Goal: Information Seeking & Learning: Find specific fact

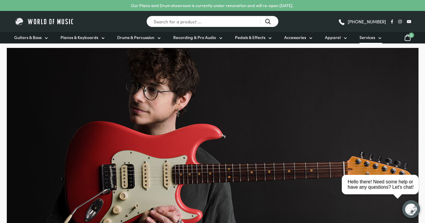
click at [379, 37] on icon at bounding box center [380, 38] width 5 height 5
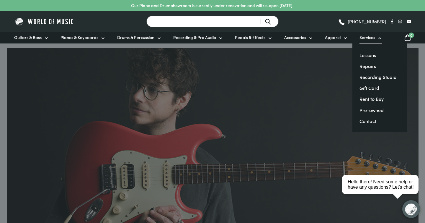
click at [192, 23] on input "Search for a product ..." at bounding box center [213, 22] width 132 height 12
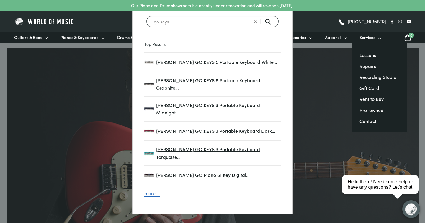
type input "go keys"
click at [243, 145] on span "[PERSON_NAME] GO:KEYS 3 Portable Keyboard Torquoise…" at bounding box center [218, 152] width 125 height 15
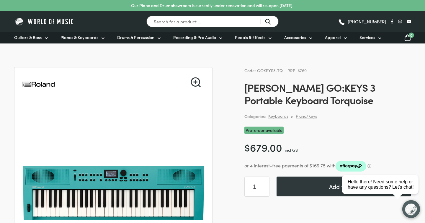
drag, startPoint x: 253, startPoint y: 70, endPoint x: 264, endPoint y: 70, distance: 10.3
click at [269, 70] on span "Code: GOKEYS3-TQ" at bounding box center [264, 70] width 38 height 6
drag, startPoint x: 257, startPoint y: 70, endPoint x: 276, endPoint y: 71, distance: 18.6
click at [275, 70] on span "Code: GOKEYS3-TQ" at bounding box center [264, 70] width 38 height 6
copy span "GOKEYS3"
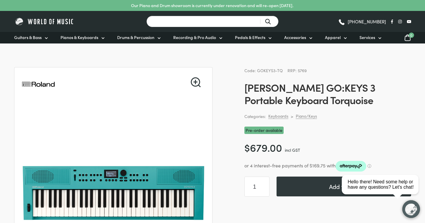
click at [213, 25] on input "Search for a product ..." at bounding box center [213, 22] width 132 height 12
paste input "GOKEYS3"
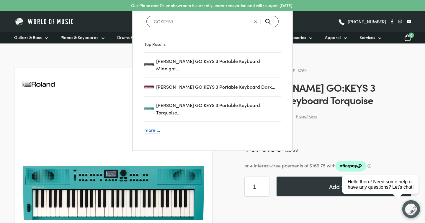
type input "GOKEYS3"
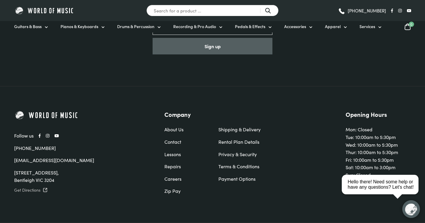
scroll to position [441, 0]
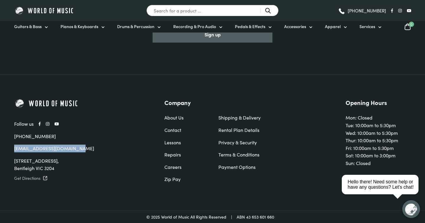
drag, startPoint x: 69, startPoint y: 150, endPoint x: 12, endPoint y: 150, distance: 57.0
click at [12, 150] on div "Follow us (03) 9557 8600 sales@worldofmusic.com.au 809 Nepean Highway, Bentleig…" at bounding box center [212, 142] width 421 height 88
copy link "[EMAIL_ADDRESS][DOMAIN_NAME]"
